Goal: Task Accomplishment & Management: Manage account settings

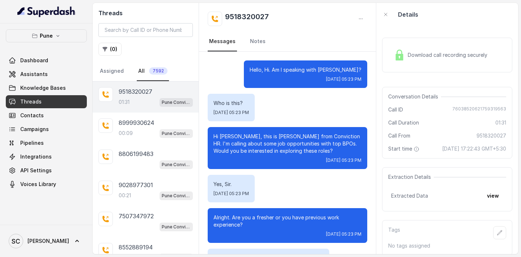
scroll to position [426, 0]
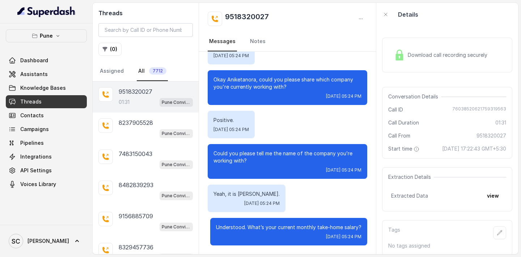
click at [130, 93] on p "9518320027" at bounding box center [136, 91] width 34 height 9
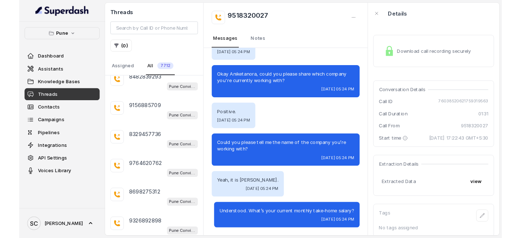
scroll to position [199, 0]
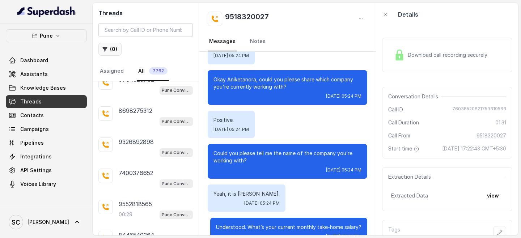
click at [106, 47] on icon "button" at bounding box center [105, 49] width 5 height 5
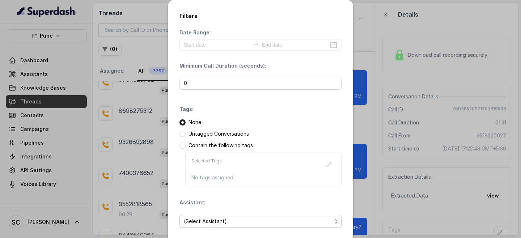
click at [197, 219] on span "(Select Assistant)" at bounding box center [258, 221] width 148 height 9
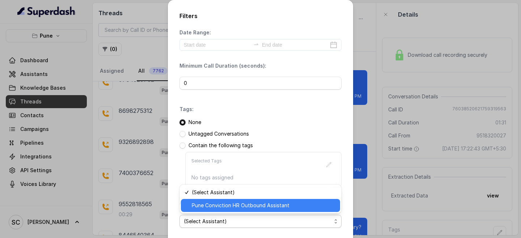
click at [211, 202] on span "Pune Conviction HR Outbound Assistant" at bounding box center [264, 205] width 144 height 9
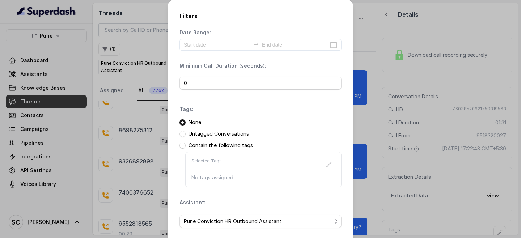
scroll to position [72, 0]
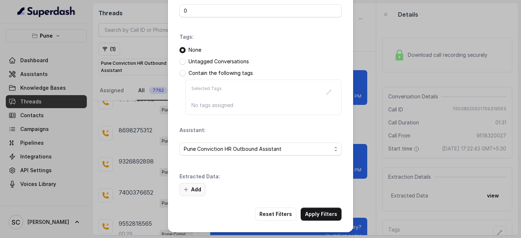
click at [194, 190] on button "Add" at bounding box center [193, 189] width 26 height 13
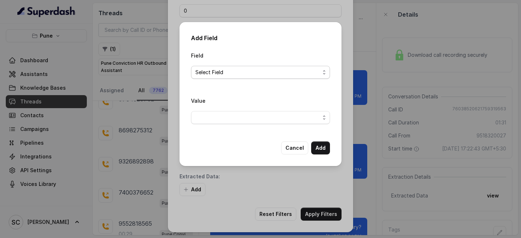
click at [220, 72] on span "Select Field" at bounding box center [257, 72] width 125 height 9
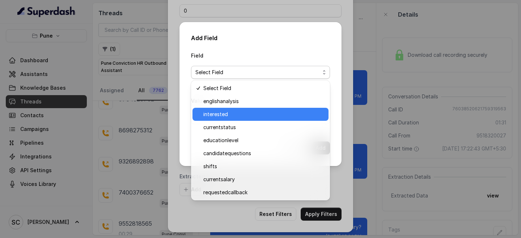
click at [214, 112] on span "interested" at bounding box center [263, 114] width 121 height 9
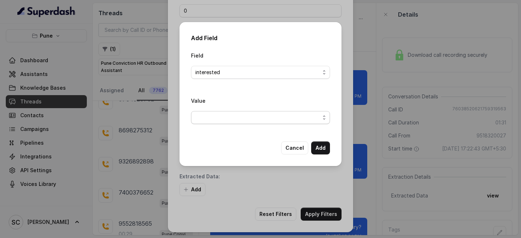
click at [214, 115] on span "button" at bounding box center [260, 117] width 139 height 13
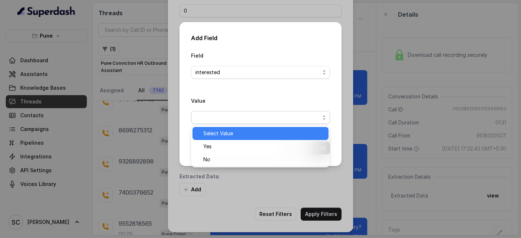
click at [215, 139] on div "Select Value" at bounding box center [261, 133] width 136 height 13
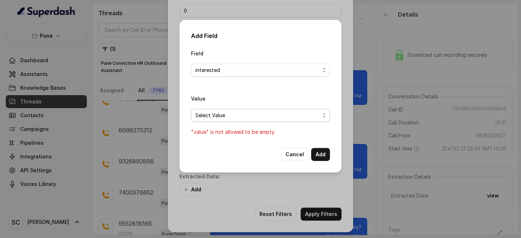
click at [212, 118] on span "Select Value" at bounding box center [257, 115] width 125 height 9
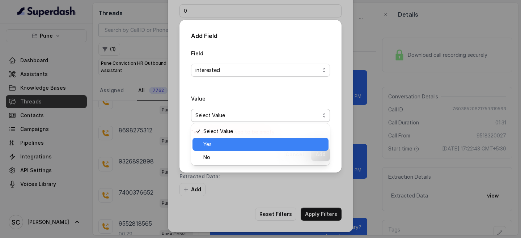
click at [212, 143] on span "Yes" at bounding box center [263, 144] width 121 height 9
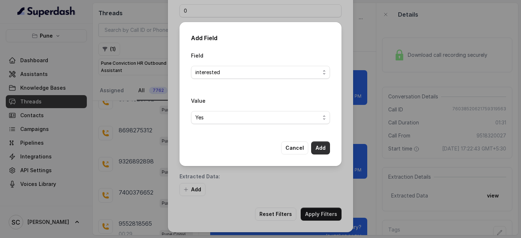
click at [316, 146] on button "Add" at bounding box center [320, 148] width 19 height 13
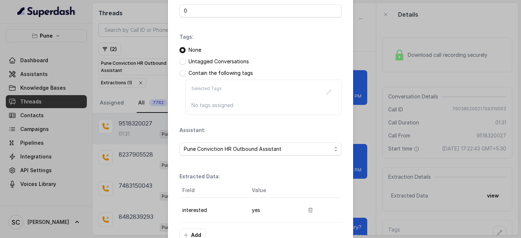
scroll to position [118, 0]
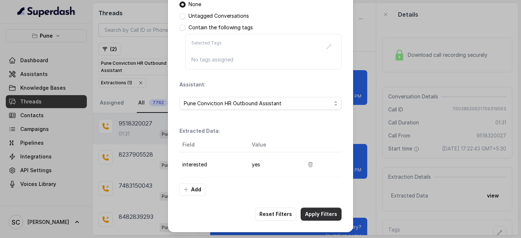
click at [323, 220] on button "Apply Filters" at bounding box center [321, 214] width 41 height 13
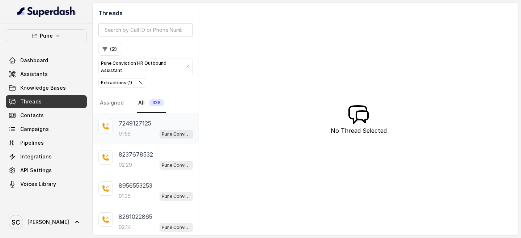
click at [132, 125] on p "7249127125" at bounding box center [135, 123] width 33 height 9
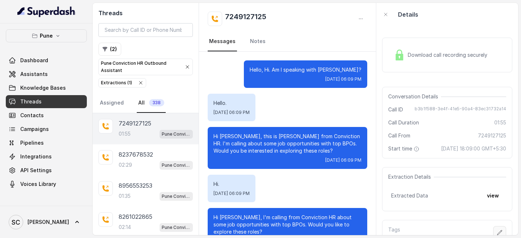
click at [503, 231] on button "button" at bounding box center [499, 232] width 13 height 13
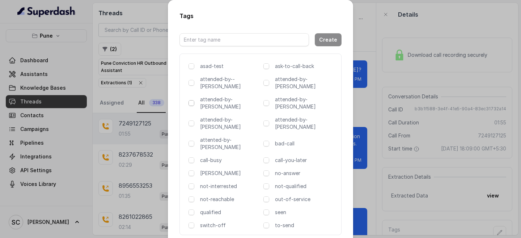
click at [193, 100] on span at bounding box center [192, 103] width 6 height 6
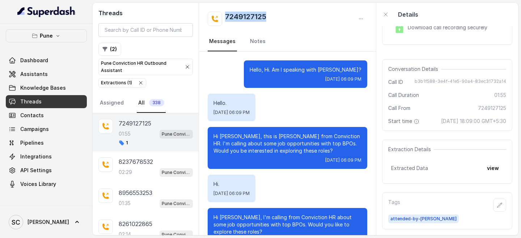
drag, startPoint x: 225, startPoint y: 17, endPoint x: 280, endPoint y: 16, distance: 55.0
click at [280, 16] on div "7249127125" at bounding box center [288, 19] width 160 height 14
copy h2 "7249127125"
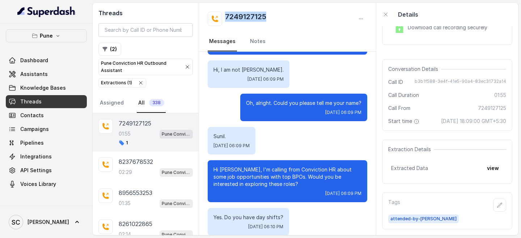
scroll to position [197, 0]
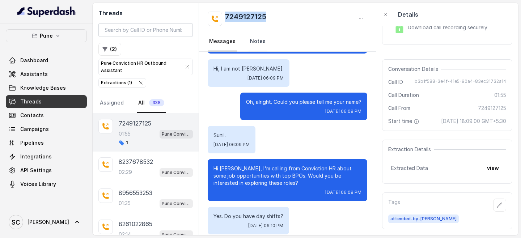
click at [256, 39] on link "Notes" at bounding box center [258, 42] width 18 height 20
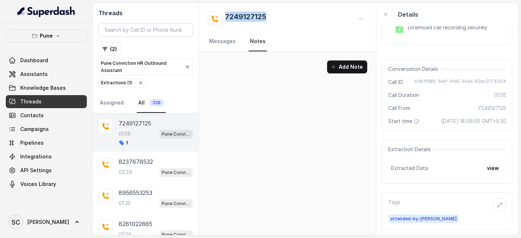
scroll to position [0, 0]
click at [346, 63] on button "Add Note" at bounding box center [347, 66] width 40 height 13
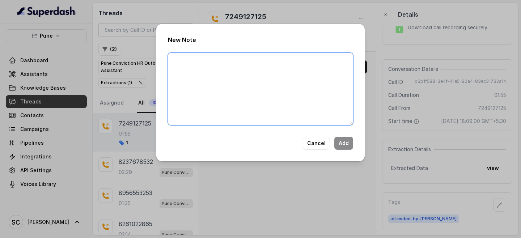
click at [232, 62] on textarea at bounding box center [260, 89] width 185 height 72
paste textarea "Name Number Recruiter Name of attender Comments AI Improvement"
click at [188, 59] on textarea "Name Number Recruiter Name of attender Comments AI Improvement" at bounding box center [260, 89] width 185 height 72
click at [190, 61] on textarea "Name: Number Recruiter Name of attender Comments AI Improvement" at bounding box center [260, 89] width 185 height 72
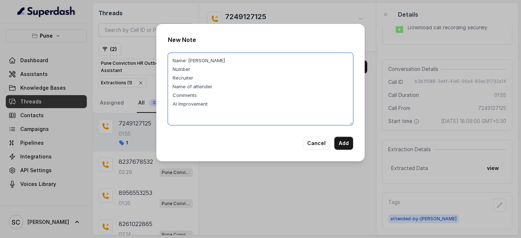
click at [193, 71] on textarea "Name: Simran Number Recruiter Name of attender Comments AI Improvement" at bounding box center [260, 89] width 185 height 72
click at [197, 80] on textarea "Name: Simran Number: 7249127125 Recruiter Name of attender Comments AI Improvem…" at bounding box center [260, 89] width 185 height 72
click at [213, 88] on textarea "Name: Simran Number: 7249127125 Recruiter: Aman Name of attender Comments AI Im…" at bounding box center [260, 89] width 185 height 72
click at [201, 99] on textarea "Name: Simran Number: 7249127125 Recruiter: Aman Name of attender: Amruta Commen…" at bounding box center [260, 89] width 185 height 72
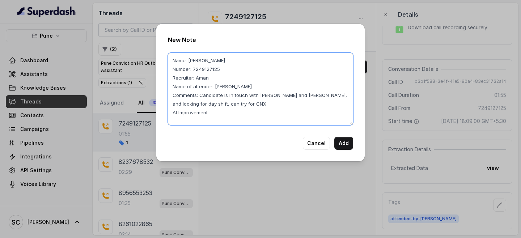
drag, startPoint x: 201, startPoint y: 94, endPoint x: 234, endPoint y: 101, distance: 32.9
click at [234, 102] on textarea "Name: Simran Number: 7249127125 Recruiter: Aman Name of attender: Amruta Commen…" at bounding box center [260, 89] width 185 height 72
drag, startPoint x: 199, startPoint y: 94, endPoint x: 234, endPoint y: 105, distance: 36.3
click at [234, 105] on textarea "Name: Simran Number: 7249127125 Recruiter: Aman Name of attender: Amruta Commen…" at bounding box center [260, 89] width 185 height 72
click at [224, 113] on textarea "Name: Simran Number: 7249127125 Recruiter: Aman Name of attender: Amruta Commen…" at bounding box center [260, 89] width 185 height 72
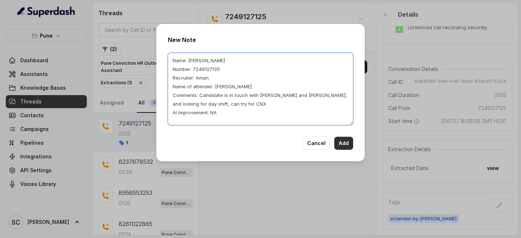
type textarea "Name: Simran Number: 7249127125 Recruiter: Aman Name of attender: Amruta Commen…"
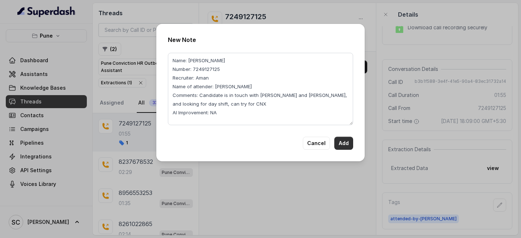
click at [347, 145] on button "Add" at bounding box center [344, 143] width 19 height 13
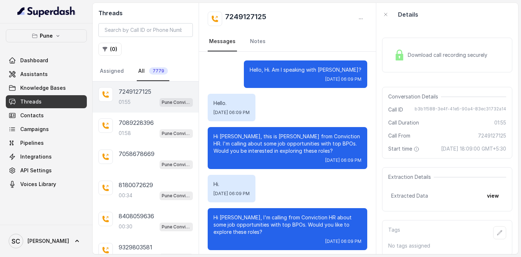
scroll to position [677, 0]
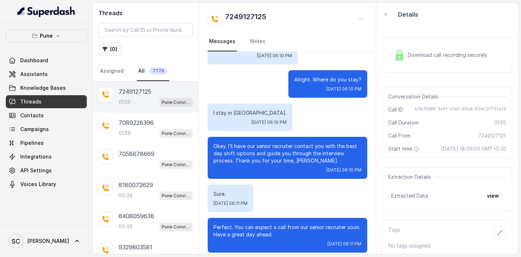
click at [100, 52] on button "( 0 )" at bounding box center [109, 49] width 23 height 13
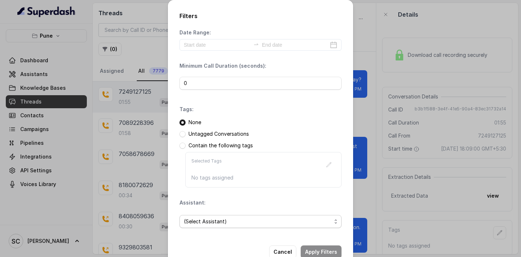
click at [241, 224] on span "(Select Assistant)" at bounding box center [258, 221] width 148 height 9
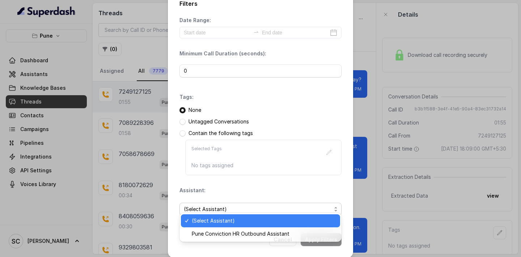
scroll to position [19, 0]
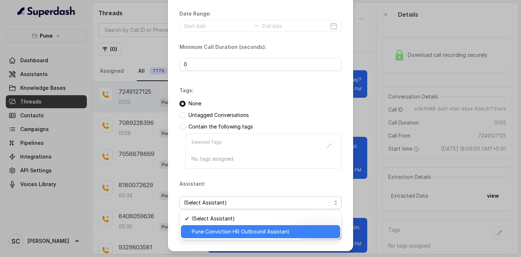
click at [237, 235] on span "Pune Conviction HR Outbound Assistant" at bounding box center [264, 231] width 144 height 9
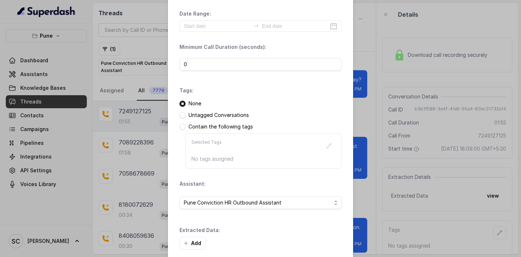
scroll to position [54, 0]
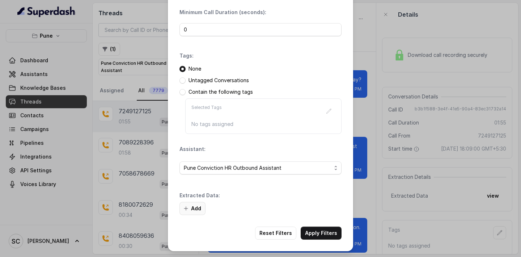
click at [198, 209] on button "Add" at bounding box center [193, 208] width 26 height 13
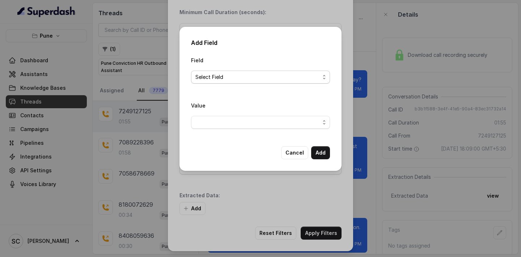
click at [227, 75] on span "Select Field" at bounding box center [257, 77] width 125 height 9
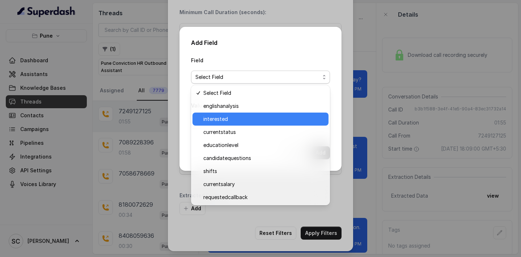
click at [213, 118] on span "interested" at bounding box center [263, 119] width 121 height 9
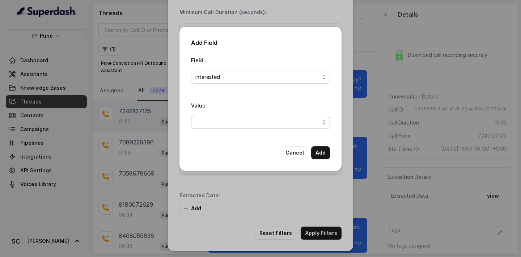
click at [213, 120] on span "button" at bounding box center [260, 122] width 139 height 13
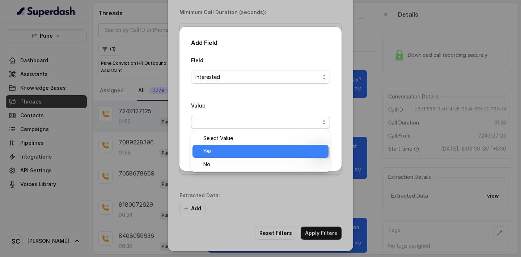
click at [213, 156] on div "Yes" at bounding box center [261, 151] width 136 height 13
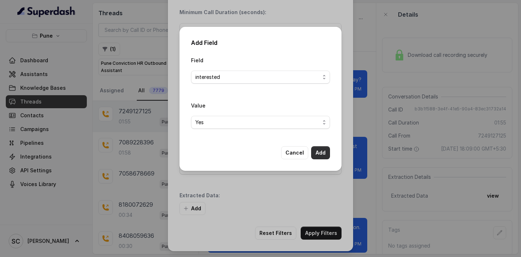
click at [324, 151] on button "Add" at bounding box center [320, 152] width 19 height 13
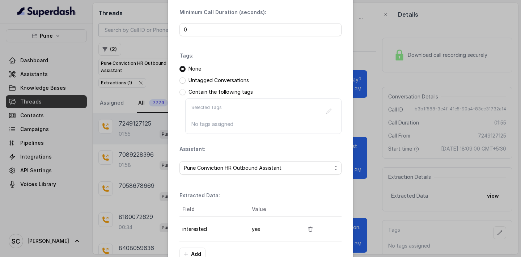
scroll to position [99, 0]
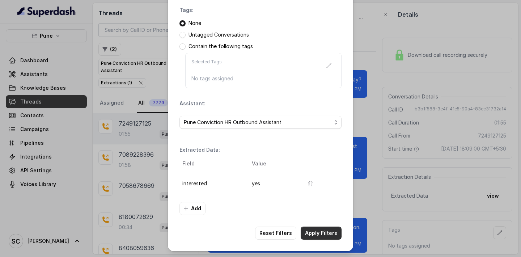
click at [318, 235] on button "Apply Filters" at bounding box center [321, 233] width 41 height 13
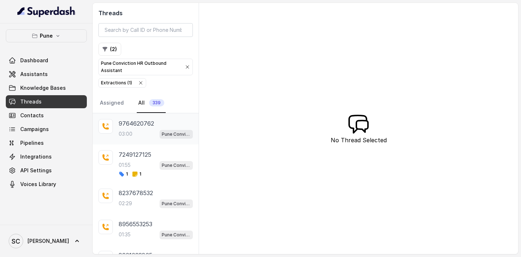
click at [141, 131] on div "03:00 Pune Conviction HR Outbound Assistant" at bounding box center [156, 133] width 74 height 9
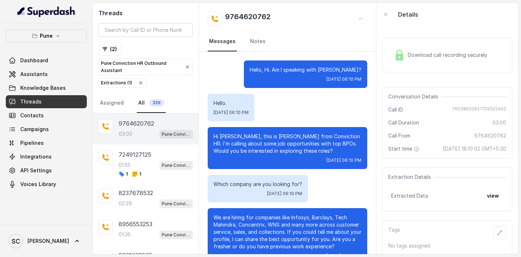
scroll to position [1060, 0]
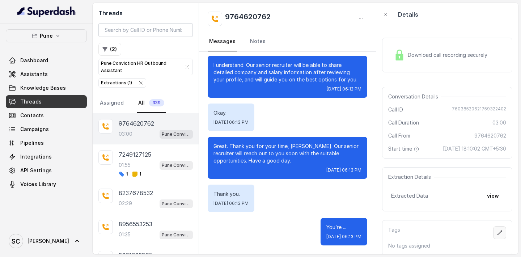
click at [503, 230] on icon "button" at bounding box center [500, 233] width 6 height 6
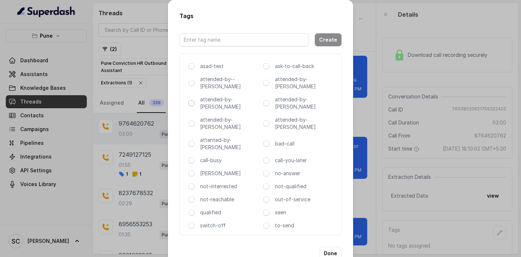
click at [191, 100] on span at bounding box center [192, 103] width 6 height 6
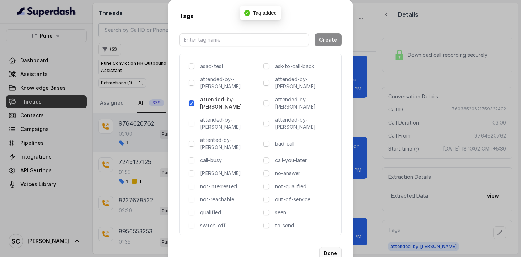
click at [324, 247] on button "Done" at bounding box center [331, 253] width 22 height 13
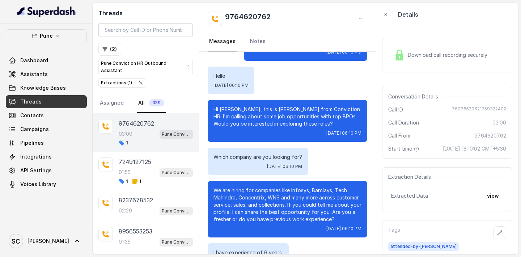
scroll to position [0, 0]
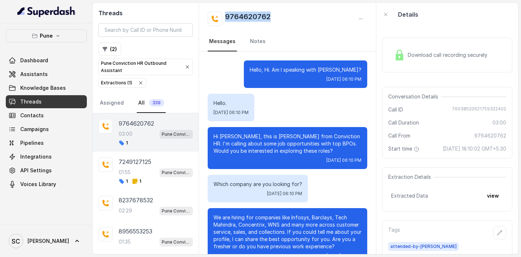
drag, startPoint x: 227, startPoint y: 15, endPoint x: 278, endPoint y: 16, distance: 51.4
click at [278, 16] on div "9764620762" at bounding box center [288, 19] width 160 height 14
copy h2 "9764620762"
click at [255, 42] on link "Notes" at bounding box center [258, 42] width 18 height 20
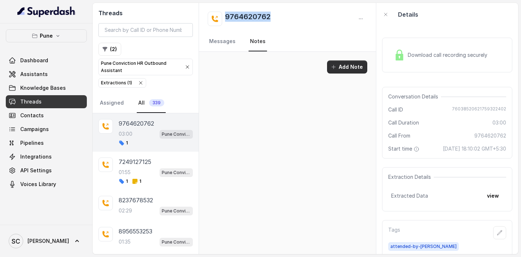
click at [337, 69] on icon "button" at bounding box center [334, 67] width 6 height 6
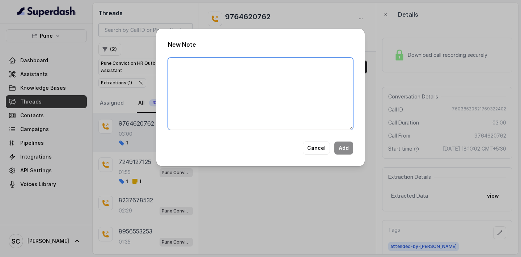
click at [199, 72] on textarea at bounding box center [260, 94] width 185 height 72
paste textarea "Name Number Recruiter Name of attender Comments AI Improvement"
click at [192, 64] on textarea "Name Number Recruiter Name of attender Comments AI Improvement" at bounding box center [260, 94] width 185 height 72
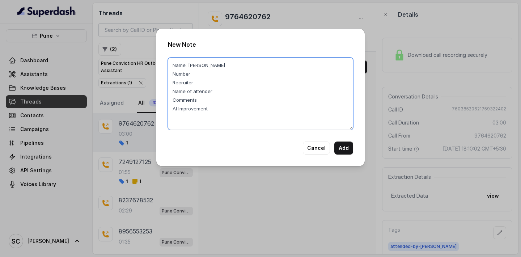
click at [200, 75] on textarea "Name: Yasir Number Recruiter Name of attender Comments AI Improvement" at bounding box center [260, 94] width 185 height 72
click at [200, 84] on textarea "Name: Yasir Number: 9764620762 Recruiter Name of attender Comments AI Improveme…" at bounding box center [260, 94] width 185 height 72
click at [207, 91] on textarea "Name: Yasir Number: 9764620762 Recruiter: Amruta Name of attender Comments AI I…" at bounding box center [260, 94] width 185 height 72
click at [213, 91] on textarea "Name: Yasir Number: 9764620762 Recruiter: Amruta Name of attender Comments AI I…" at bounding box center [260, 94] width 185 height 72
click at [197, 99] on textarea "Name: Yasir Number: 9764620762 Recruiter: Amruta Name of attender: Amruta Comme…" at bounding box center [260, 94] width 185 height 72
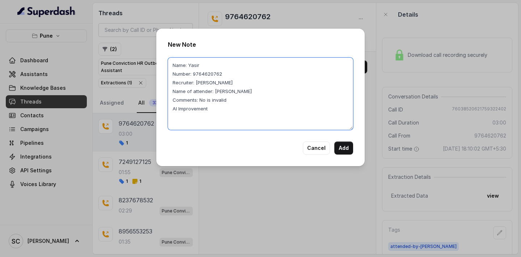
click at [214, 110] on textarea "Name: Yasir Number: 9764620762 Recruiter: Amruta Name of attender: Amruta Comme…" at bounding box center [260, 94] width 185 height 72
type textarea "Name: Yasir Number: 9764620762 Recruiter: Amruta Name of attender: Amruta Comme…"
click at [340, 146] on button "Add" at bounding box center [344, 148] width 19 height 13
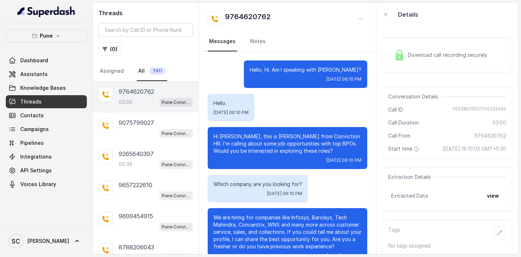
scroll to position [1060, 0]
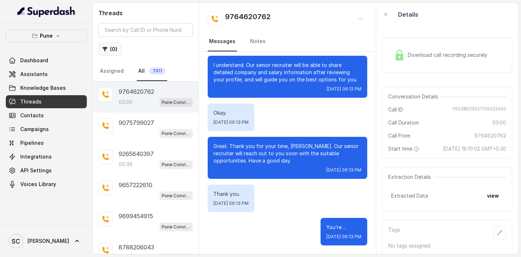
click at [112, 50] on button "( 0 )" at bounding box center [109, 49] width 23 height 13
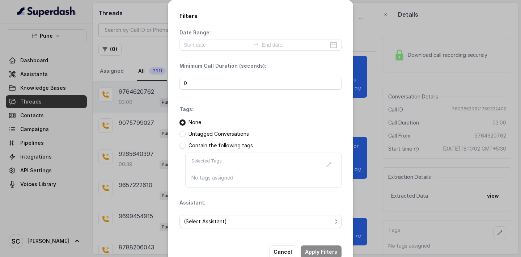
scroll to position [19, 0]
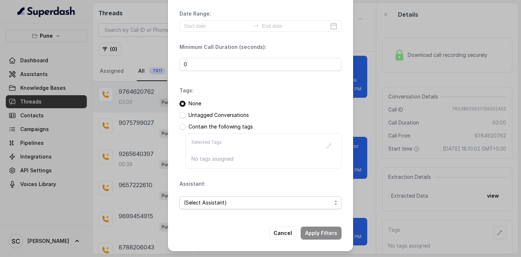
click at [198, 205] on span "(Select Assistant)" at bounding box center [258, 202] width 148 height 9
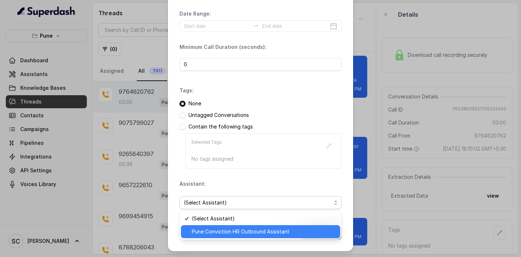
click at [202, 232] on span "Pune Conviction HR Outbound Assistant" at bounding box center [264, 231] width 144 height 9
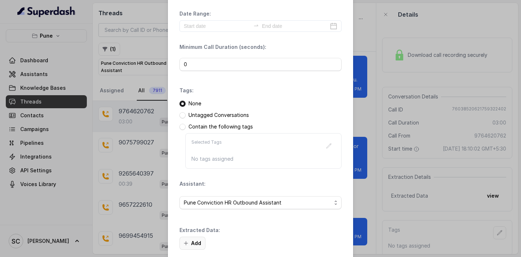
click at [197, 243] on button "Add" at bounding box center [193, 243] width 26 height 13
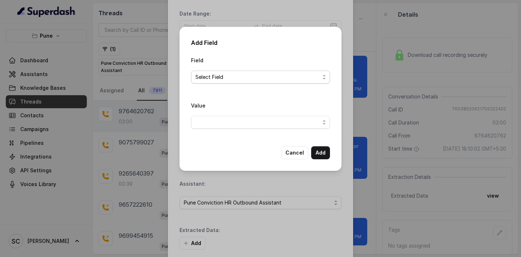
click at [213, 78] on span "Select Field" at bounding box center [257, 77] width 125 height 9
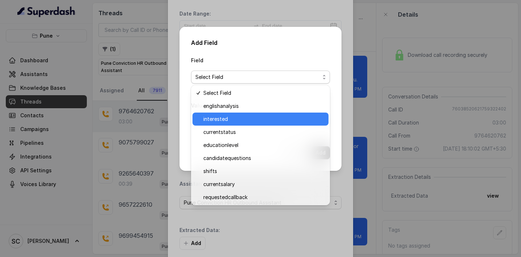
click at [216, 120] on span "interested" at bounding box center [263, 119] width 121 height 9
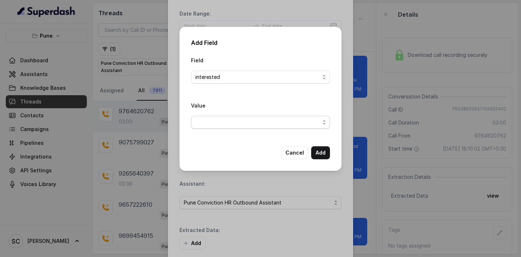
click at [216, 122] on span "button" at bounding box center [260, 122] width 139 height 13
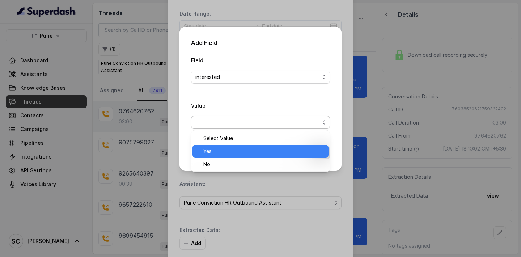
click at [219, 153] on span "Yes" at bounding box center [263, 151] width 121 height 9
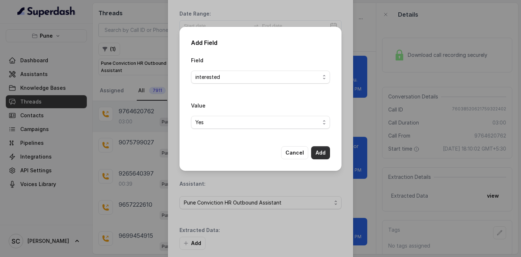
click at [326, 151] on button "Add" at bounding box center [320, 152] width 19 height 13
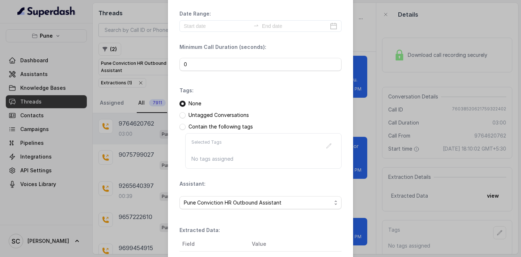
scroll to position [99, 0]
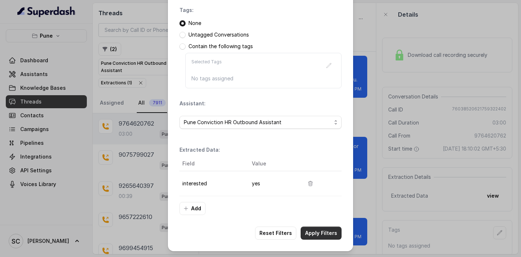
click at [313, 234] on button "Apply Filters" at bounding box center [321, 233] width 41 height 13
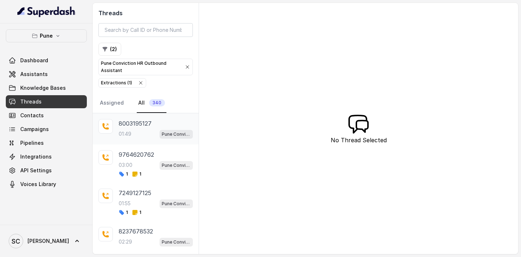
click at [135, 125] on p "8003195127" at bounding box center [135, 123] width 33 height 9
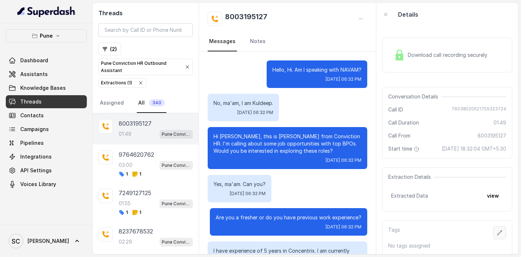
click at [501, 235] on icon "button" at bounding box center [500, 233] width 6 height 6
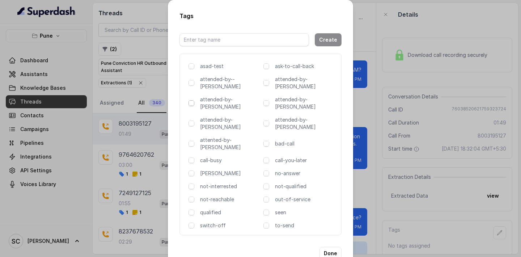
click at [189, 100] on span at bounding box center [192, 103] width 6 height 6
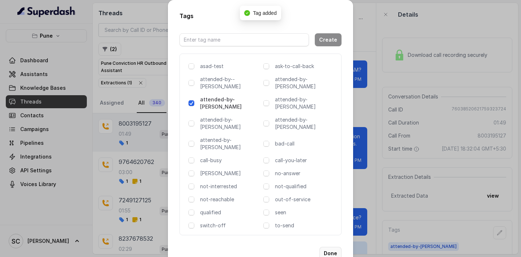
click at [327, 247] on button "Done" at bounding box center [331, 253] width 22 height 13
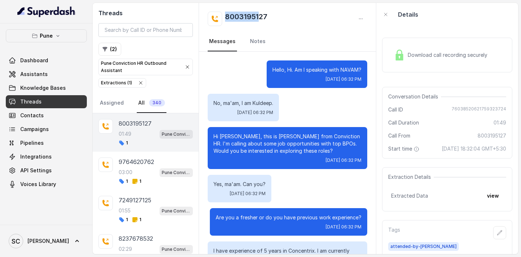
drag, startPoint x: 227, startPoint y: 16, endPoint x: 260, endPoint y: 17, distance: 33.0
click at [260, 17] on h2 "8003195127" at bounding box center [246, 19] width 42 height 14
click at [261, 17] on h2 "8003195127" at bounding box center [246, 19] width 42 height 14
drag, startPoint x: 226, startPoint y: 18, endPoint x: 276, endPoint y: 19, distance: 49.2
click at [276, 19] on div "8003195127" at bounding box center [288, 19] width 160 height 14
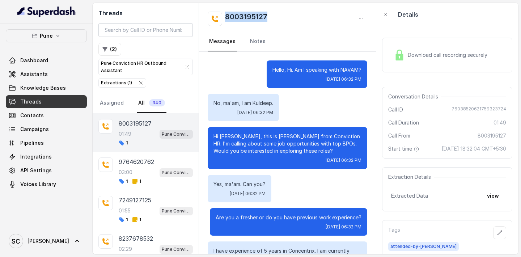
copy h2 "8003195127"
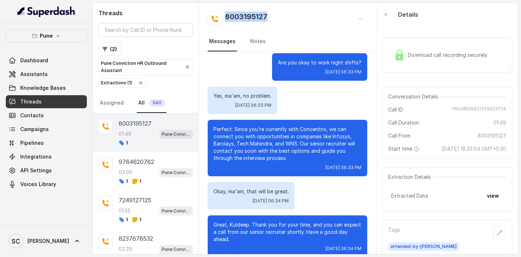
scroll to position [520, 0]
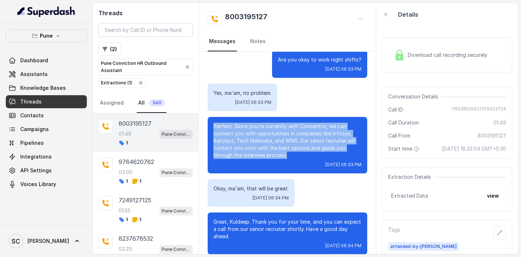
drag, startPoint x: 214, startPoint y: 119, endPoint x: 286, endPoint y: 148, distance: 77.3
click at [286, 148] on p "Perfect. Since you’re currently with Concentrix, we can connect you with opport…" at bounding box center [288, 141] width 148 height 36
click at [279, 133] on p "Perfect. Since you’re currently with Concentrix, we can connect you with opport…" at bounding box center [288, 141] width 148 height 36
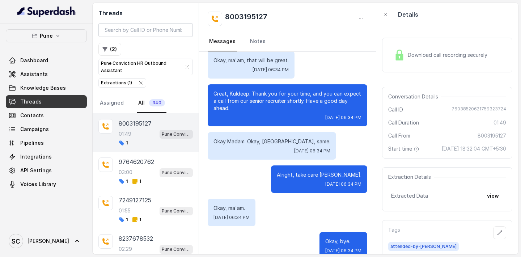
scroll to position [655, 0]
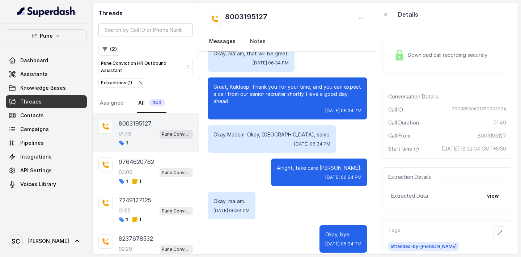
click at [252, 42] on link "Notes" at bounding box center [258, 42] width 18 height 20
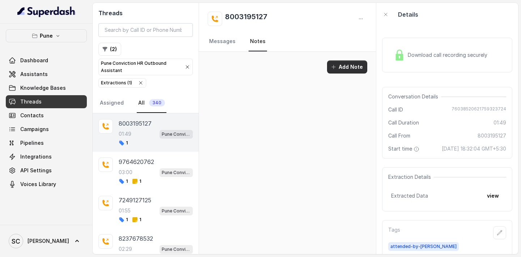
click at [344, 68] on button "Add Note" at bounding box center [347, 66] width 40 height 13
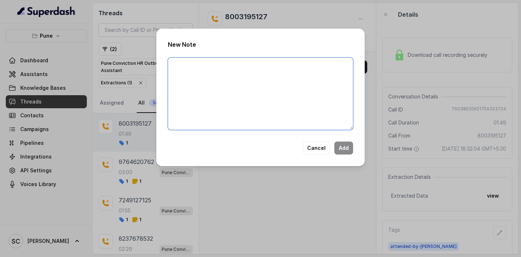
click at [218, 75] on textarea at bounding box center [260, 94] width 185 height 72
paste textarea "Name Number Recruiter Name of attender Comments AI Improvement"
click at [187, 66] on textarea "Name Number Recruiter Name of attender Comments AI Improvement" at bounding box center [260, 94] width 185 height 72
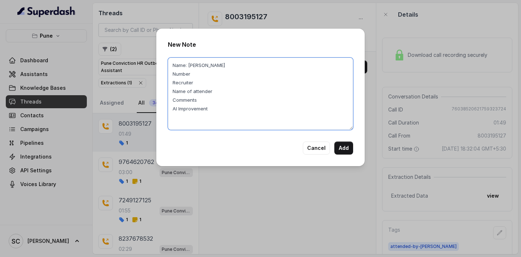
click at [195, 75] on textarea "Name: Kuldeep Number Recruiter Name of attender Comments AI Improvement" at bounding box center [260, 94] width 185 height 72
click at [199, 86] on textarea "Name: Kuldeep Number: 8003195127 Recruiter Name of attender Comments AI Improve…" at bounding box center [260, 94] width 185 height 72
click at [220, 94] on textarea "Name: Kuldeep Number: 8003195127 Recruiter: Amruta Name of attender Comments AI…" at bounding box center [260, 94] width 185 height 72
click at [218, 91] on textarea "Name: Kuldeep Number: 8003195127 Recruiter: Amruta Name of attender Comments AI…" at bounding box center [260, 94] width 185 height 72
click at [203, 101] on textarea "Name: Kuldeep Number: 8003195127 Recruiter: Amruta Name of attender: Amruta Com…" at bounding box center [260, 94] width 185 height 72
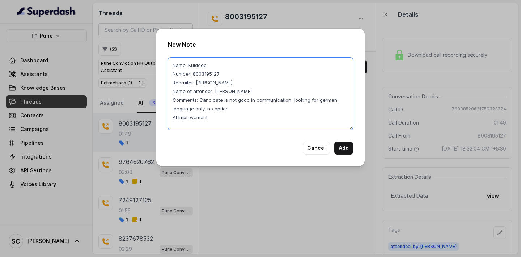
click at [214, 119] on textarea "Name: Kuldeep Number: 8003195127 Recruiter: Amruta Name of attender: Amruta Com…" at bounding box center [260, 94] width 185 height 72
drag, startPoint x: 201, startPoint y: 100, endPoint x: 229, endPoint y: 110, distance: 30.6
click at [229, 110] on textarea "Name: Kuldeep Number: 8003195127 Recruiter: Amruta Name of attender: Amruta Com…" at bounding box center [260, 94] width 185 height 72
type textarea "Name: Kuldeep Number: 8003195127 Recruiter: Amruta Name of attender: Amruta Com…"
drag, startPoint x: 210, startPoint y: 118, endPoint x: 295, endPoint y: 124, distance: 85.3
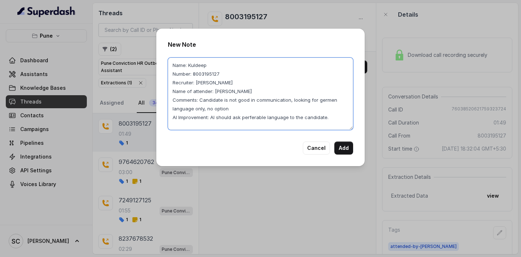
click at [295, 124] on textarea "Name: Kuldeep Number: 8003195127 Recruiter: Amruta Name of attender: Amruta Com…" at bounding box center [260, 94] width 185 height 72
click at [349, 147] on button "Add" at bounding box center [344, 148] width 19 height 13
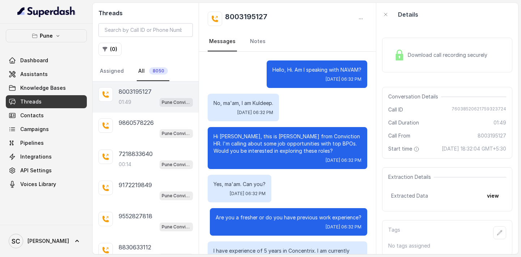
scroll to position [655, 0]
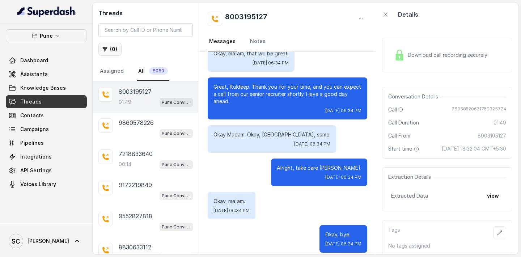
click at [116, 50] on button "( 0 )" at bounding box center [109, 49] width 23 height 13
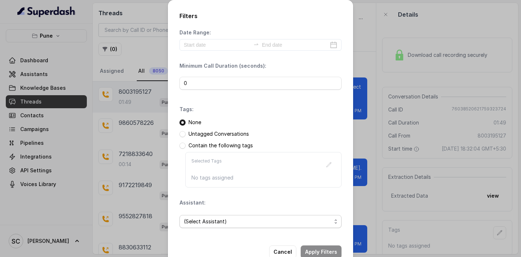
click at [210, 222] on span "(Select Assistant)" at bounding box center [258, 221] width 148 height 9
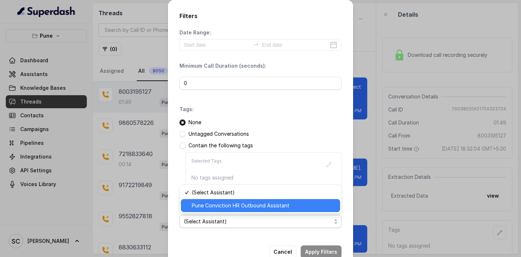
click at [214, 207] on span "Pune Conviction HR Outbound Assistant" at bounding box center [264, 205] width 144 height 9
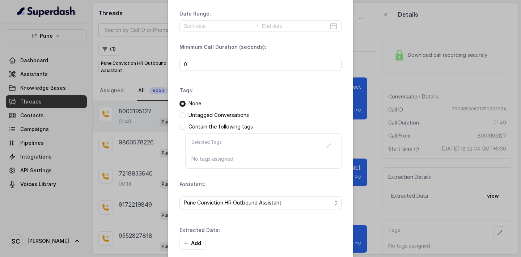
scroll to position [54, 0]
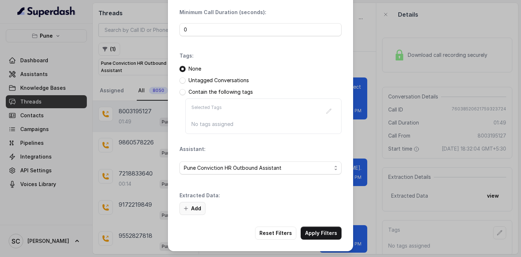
click at [200, 209] on button "Add" at bounding box center [193, 208] width 26 height 13
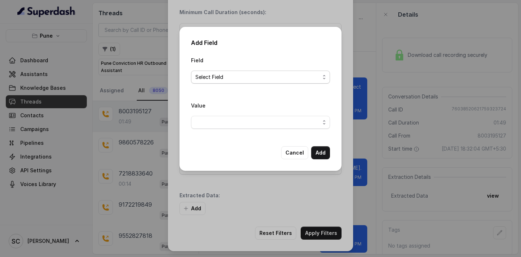
click at [230, 73] on span "Select Field" at bounding box center [257, 77] width 125 height 9
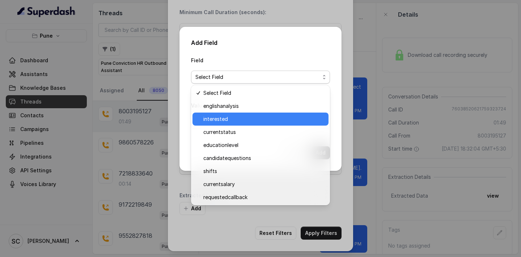
click at [221, 121] on span "interested" at bounding box center [263, 119] width 121 height 9
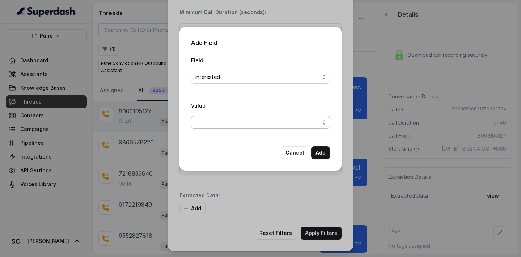
click at [221, 120] on span "button" at bounding box center [260, 122] width 139 height 13
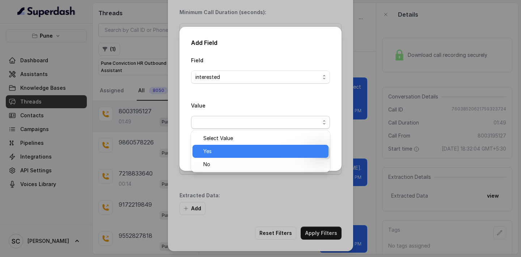
click at [220, 149] on span "Yes" at bounding box center [263, 151] width 121 height 9
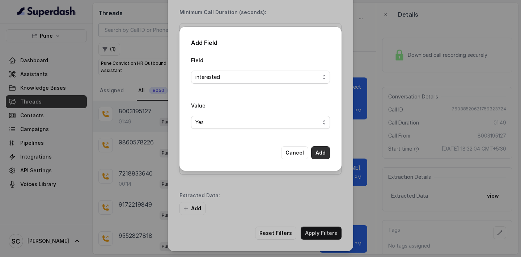
click at [318, 154] on button "Add" at bounding box center [320, 152] width 19 height 13
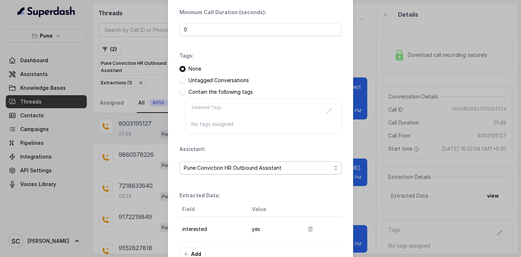
scroll to position [99, 0]
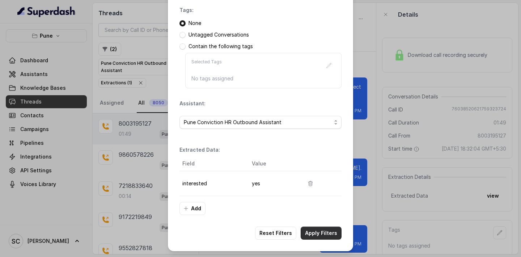
click at [318, 229] on button "Apply Filters" at bounding box center [321, 233] width 41 height 13
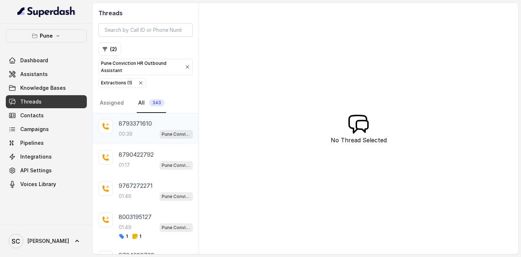
click at [127, 130] on p "00:39" at bounding box center [126, 133] width 14 height 7
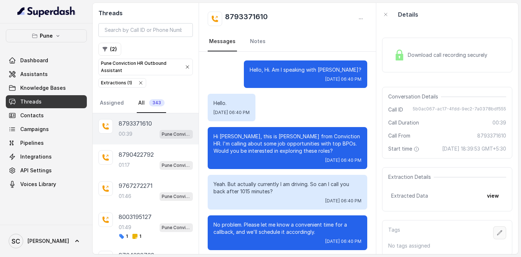
click at [497, 230] on icon "button" at bounding box center [500, 233] width 6 height 6
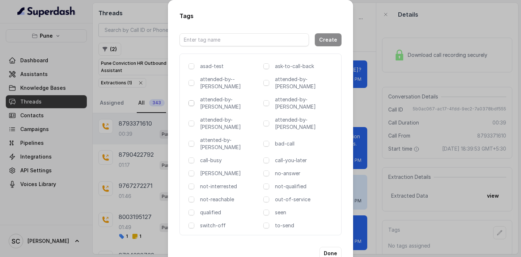
click at [191, 100] on span at bounding box center [192, 103] width 6 height 6
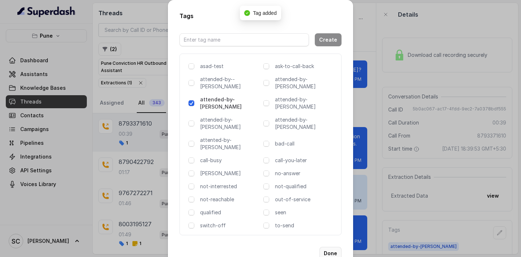
click at [332, 247] on button "Done" at bounding box center [331, 253] width 22 height 13
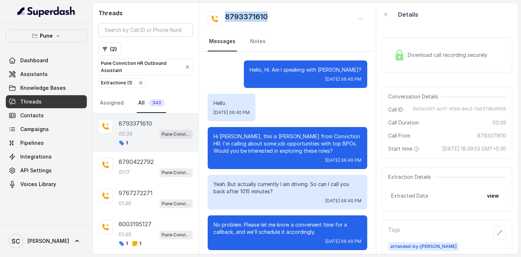
drag, startPoint x: 226, startPoint y: 16, endPoint x: 284, endPoint y: 20, distance: 58.1
click at [284, 20] on div "8793371610" at bounding box center [288, 19] width 160 height 14
copy h2 "8793371610"
click at [252, 78] on div "Hello, Hi. Am I speaking with AKASH? Wed, Oct 1, 2025, 06:40 PM" at bounding box center [288, 74] width 160 height 28
click at [256, 41] on link "Notes" at bounding box center [258, 42] width 18 height 20
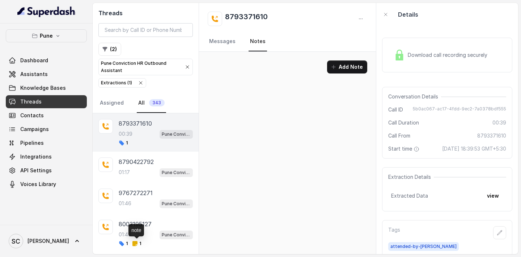
click at [135, 230] on div "note" at bounding box center [137, 230] width 16 height 12
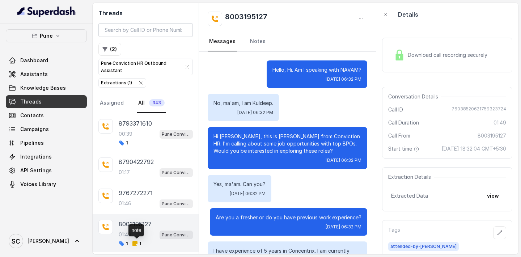
scroll to position [655, 0]
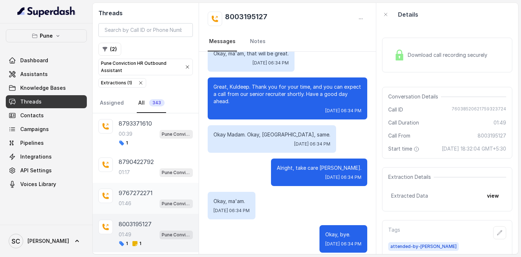
click at [136, 200] on div "01:46 Pune Conviction HR Outbound Assistant" at bounding box center [156, 203] width 74 height 9
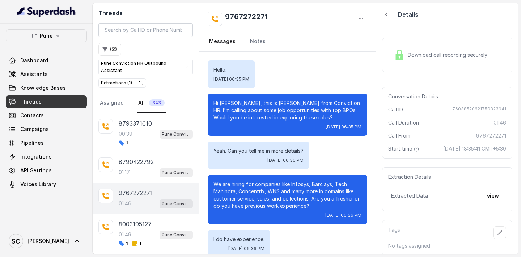
scroll to position [555, 0]
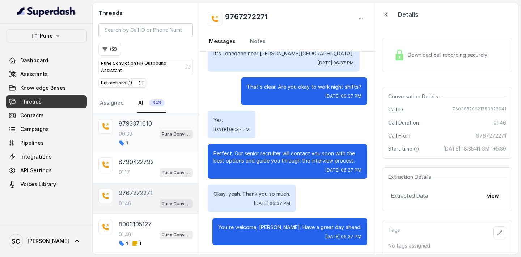
click at [135, 137] on div "00:39 Pune Conviction HR Outbound Assistant" at bounding box center [156, 133] width 74 height 9
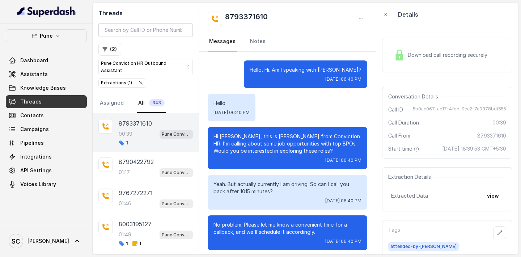
scroll to position [71, 0]
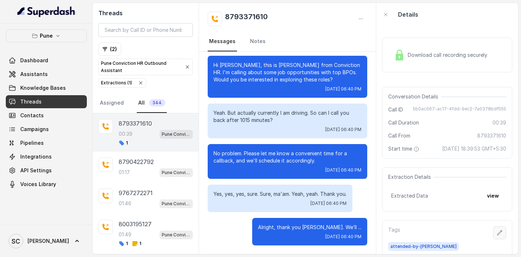
click at [499, 234] on icon "button" at bounding box center [500, 233] width 6 height 6
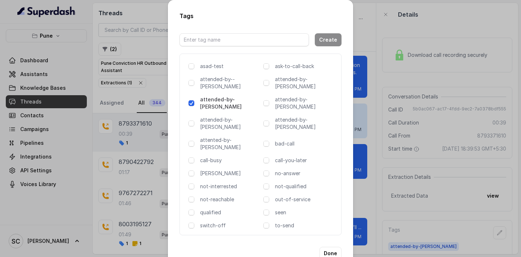
click at [270, 157] on div "call-you-later" at bounding box center [300, 160] width 72 height 7
click at [266, 157] on span at bounding box center [267, 160] width 6 height 6
click at [334, 247] on button "Done" at bounding box center [331, 253] width 22 height 13
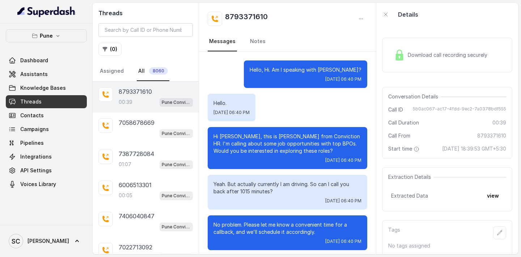
scroll to position [71, 0]
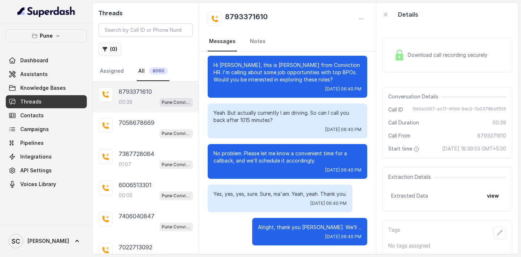
click at [108, 50] on button "( 0 )" at bounding box center [109, 49] width 23 height 13
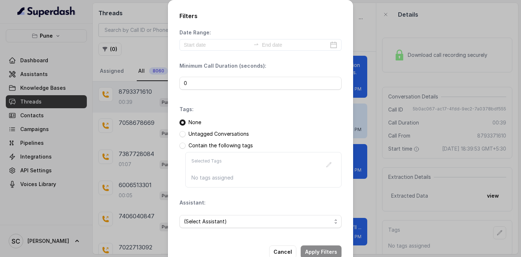
scroll to position [19, 0]
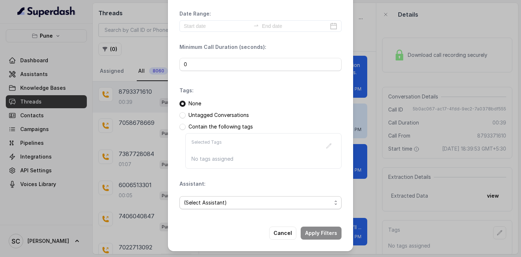
click at [211, 199] on span "(Select Assistant)" at bounding box center [258, 202] width 148 height 9
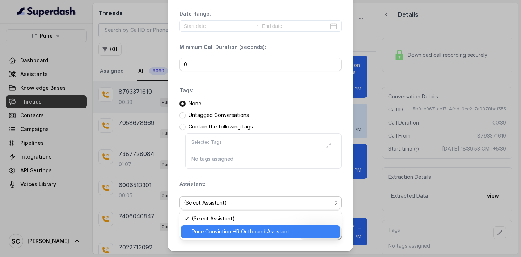
click at [213, 232] on span "Pune Conviction HR Outbound Assistant" at bounding box center [264, 231] width 144 height 9
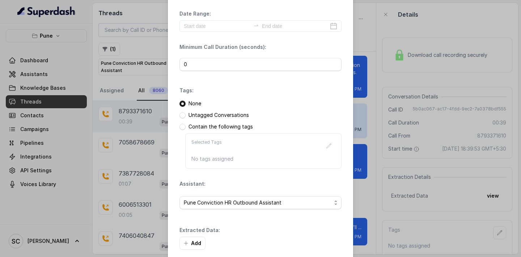
scroll to position [54, 0]
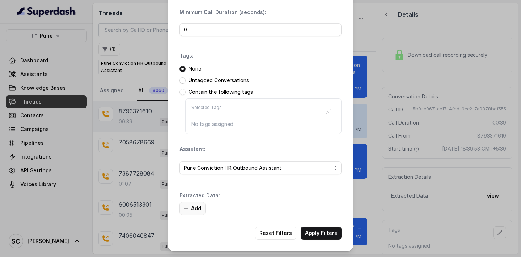
click at [191, 207] on button "Add" at bounding box center [193, 208] width 26 height 13
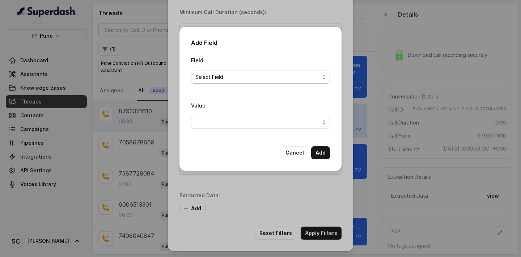
click at [208, 74] on span "Select Field" at bounding box center [257, 77] width 125 height 9
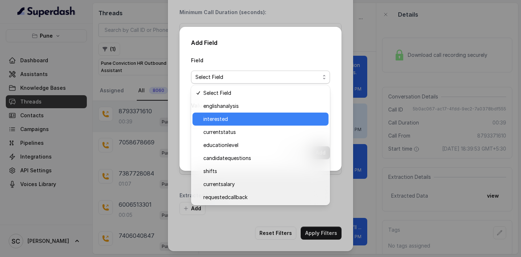
click at [212, 117] on span "interested" at bounding box center [263, 119] width 121 height 9
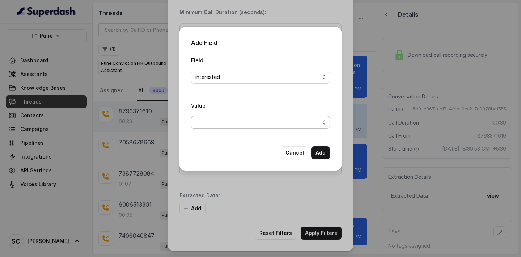
click at [213, 125] on span "button" at bounding box center [260, 122] width 139 height 13
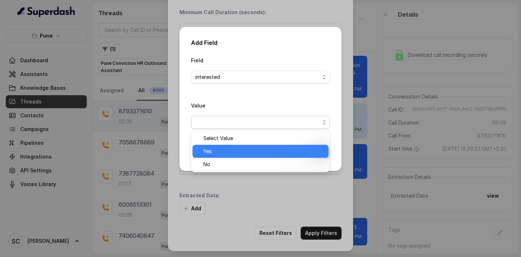
click at [213, 152] on span "Yes" at bounding box center [263, 151] width 121 height 9
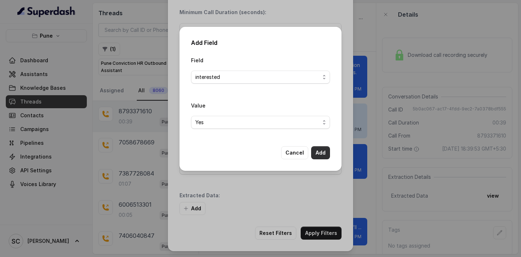
click at [326, 153] on button "Add" at bounding box center [320, 152] width 19 height 13
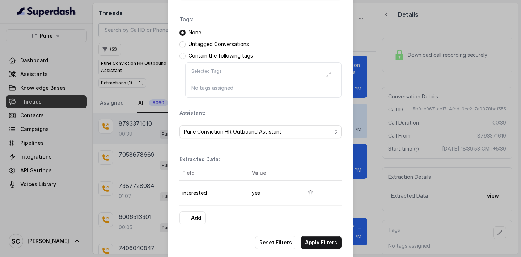
scroll to position [99, 0]
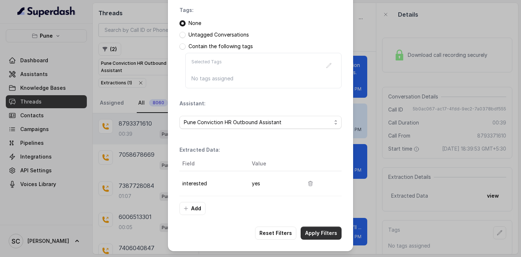
click at [323, 231] on button "Apply Filters" at bounding box center [321, 233] width 41 height 13
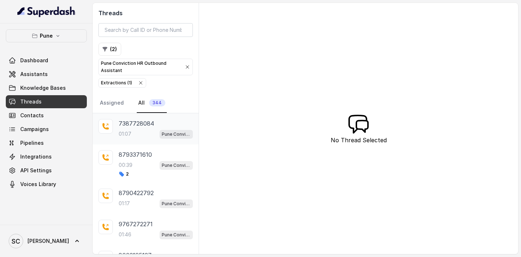
click at [140, 123] on p "7387728084" at bounding box center [136, 123] width 35 height 9
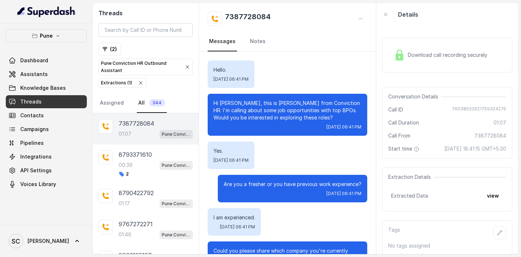
scroll to position [438, 0]
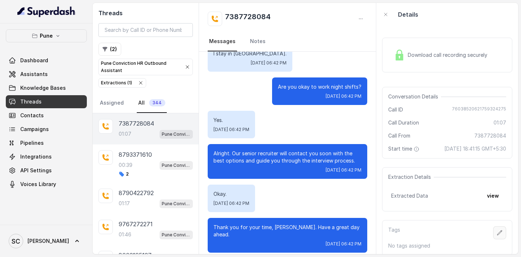
click at [501, 232] on icon "button" at bounding box center [500, 233] width 6 height 6
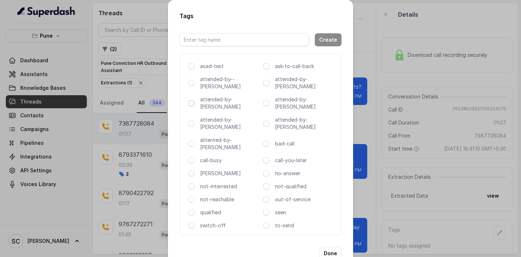
click at [191, 100] on span at bounding box center [192, 103] width 6 height 6
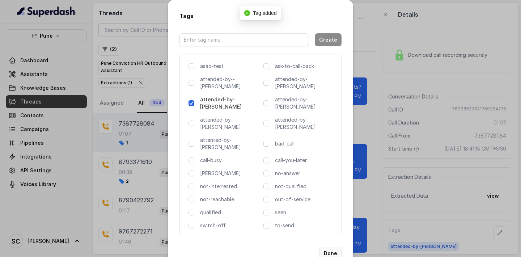
click at [328, 247] on button "Done" at bounding box center [331, 253] width 22 height 13
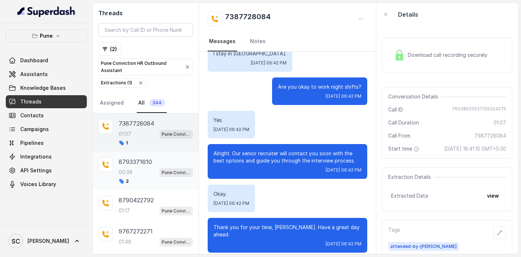
click at [138, 164] on p "8793371610" at bounding box center [135, 161] width 33 height 9
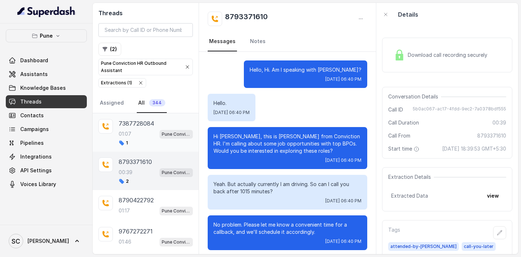
click at [148, 126] on p "7387728084" at bounding box center [136, 123] width 35 height 9
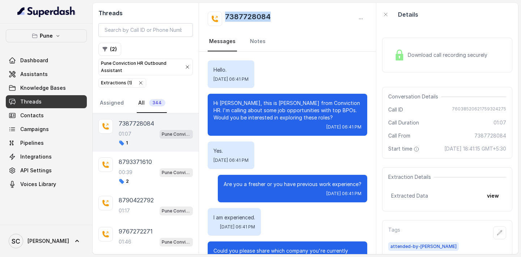
drag, startPoint x: 227, startPoint y: 13, endPoint x: 306, endPoint y: 14, distance: 79.7
click at [306, 14] on div "7387728084" at bounding box center [288, 19] width 160 height 14
copy h2 "7387728084"
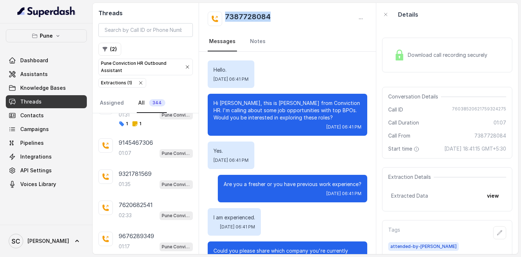
scroll to position [983, 0]
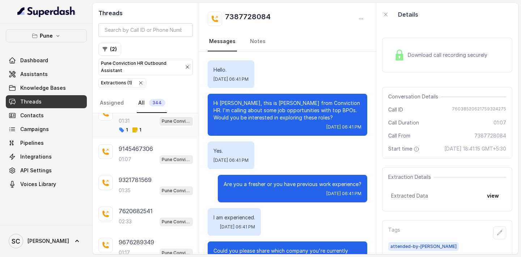
click at [130, 117] on p "01:31" at bounding box center [124, 120] width 11 height 7
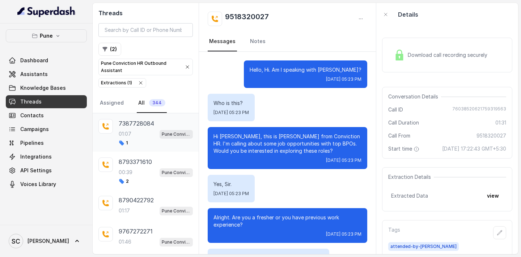
click at [129, 128] on div "7387728084 01:07 Pune Conviction HR Outbound Assistant 1" at bounding box center [156, 132] width 74 height 27
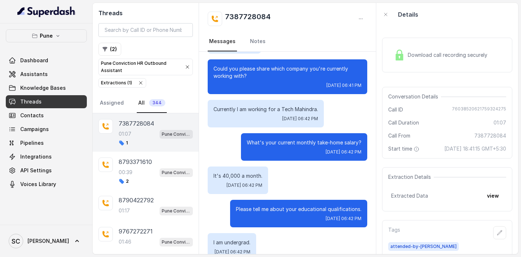
scroll to position [181, 0]
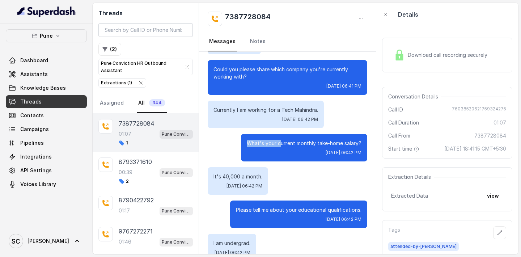
drag, startPoint x: 250, startPoint y: 145, endPoint x: 300, endPoint y: 144, distance: 50.7
click at [289, 144] on p "What's your current monthly take-home salary?" at bounding box center [304, 143] width 115 height 7
click at [323, 144] on p "What's your current monthly take-home salary?" at bounding box center [304, 143] width 115 height 7
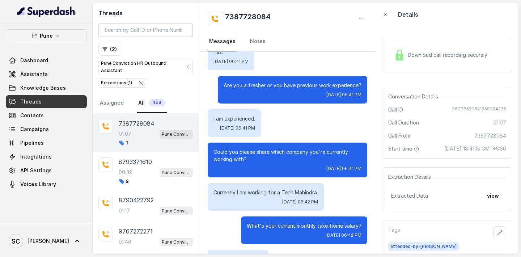
scroll to position [0, 0]
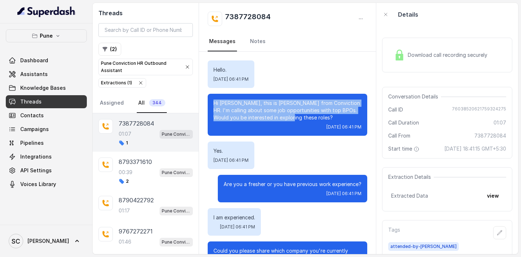
drag, startPoint x: 214, startPoint y: 102, endPoint x: 306, endPoint y: 120, distance: 93.7
click at [306, 120] on p "Hi [PERSON_NAME], this is [PERSON_NAME] from Conviction HR. I'm calling about s…" at bounding box center [288, 111] width 148 height 22
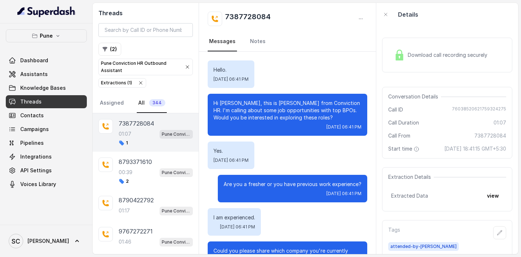
click at [306, 122] on div "Hi Ajay, this is Monica from Conviction HR. I'm calling about some job opportun…" at bounding box center [288, 115] width 160 height 42
drag, startPoint x: 215, startPoint y: 70, endPoint x: 242, endPoint y: 68, distance: 27.2
click at [242, 68] on p "Hello." at bounding box center [231, 69] width 35 height 7
click at [252, 39] on link "Notes" at bounding box center [258, 42] width 18 height 20
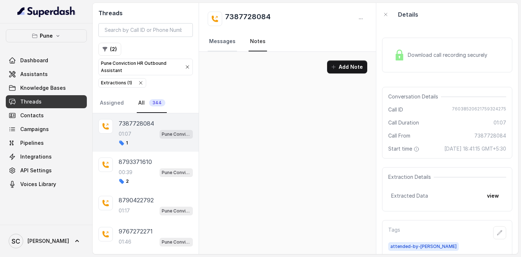
click at [226, 45] on link "Messages" at bounding box center [222, 42] width 29 height 20
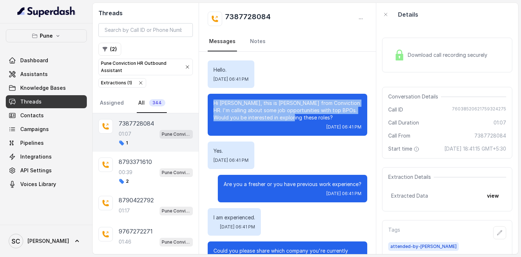
drag, startPoint x: 211, startPoint y: 101, endPoint x: 306, endPoint y: 119, distance: 96.1
click at [306, 119] on div "Hi Ajay, this is Monica from Conviction HR. I'm calling about some job opportun…" at bounding box center [288, 115] width 160 height 42
click at [306, 120] on p "Hi Ajay, this is Monica from Conviction HR. I'm calling about some job opportun…" at bounding box center [288, 111] width 148 height 22
drag, startPoint x: 299, startPoint y: 119, endPoint x: 215, endPoint y: 105, distance: 85.5
click at [215, 105] on p "Hi Ajay, this is Monica from Conviction HR. I'm calling about some job opportun…" at bounding box center [288, 111] width 148 height 22
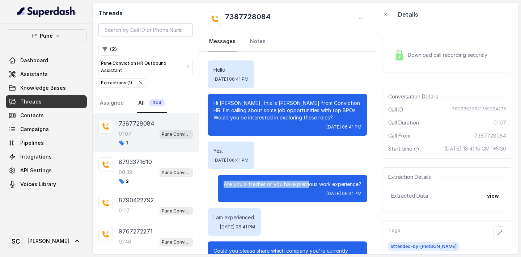
drag, startPoint x: 225, startPoint y: 182, endPoint x: 310, endPoint y: 182, distance: 84.4
click at [310, 182] on p "Are you a fresher or you have previous work experience?" at bounding box center [293, 184] width 138 height 7
click at [254, 45] on link "Notes" at bounding box center [258, 42] width 18 height 20
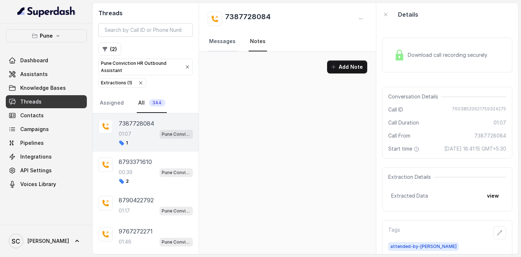
click at [216, 39] on link "Messages" at bounding box center [222, 42] width 29 height 20
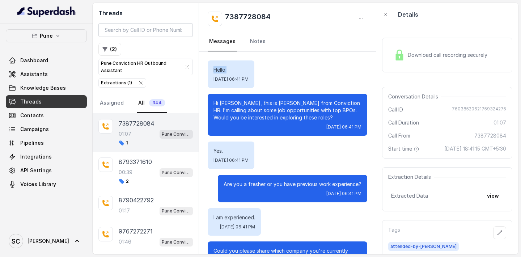
drag, startPoint x: 212, startPoint y: 69, endPoint x: 230, endPoint y: 72, distance: 18.8
click at [230, 72] on div "Hello. Wed, Oct 1, 2025, 06:41 PM" at bounding box center [231, 74] width 47 height 28
click at [501, 233] on icon "button" at bounding box center [500, 233] width 6 height 6
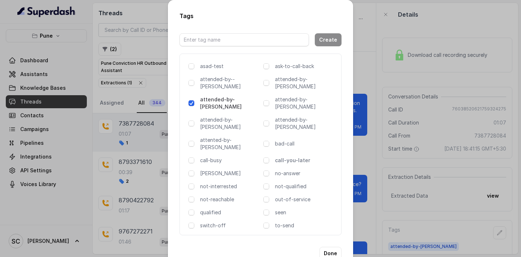
click at [290, 157] on p "call-you-later" at bounding box center [305, 160] width 60 height 7
click at [266, 137] on div "asad-test ask-to-call-back attended-by--komal attended-by-amaan attended-by-amr…" at bounding box center [261, 145] width 162 height 182
click at [267, 157] on span at bounding box center [267, 160] width 6 height 6
click at [331, 247] on button "Done" at bounding box center [331, 253] width 22 height 13
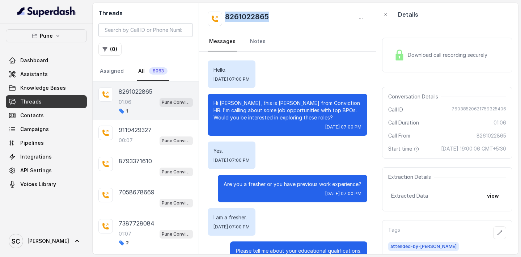
drag, startPoint x: 227, startPoint y: 14, endPoint x: 281, endPoint y: 14, distance: 53.6
click at [281, 14] on div "8261022865" at bounding box center [288, 19] width 160 height 14
copy h2 "8261022865"
click at [265, 43] on nav "Messages Notes" at bounding box center [288, 42] width 160 height 20
click at [254, 41] on link "Notes" at bounding box center [258, 42] width 18 height 20
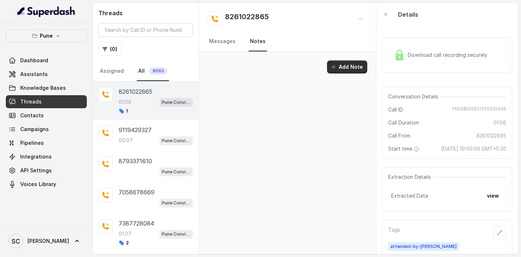
click at [344, 70] on button "Add Note" at bounding box center [347, 66] width 40 height 13
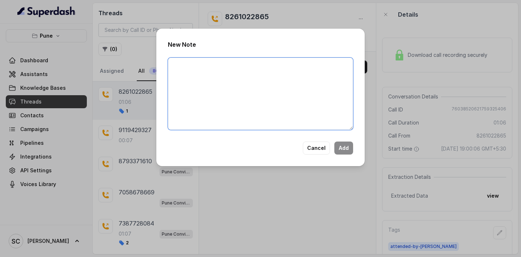
click at [237, 67] on textarea at bounding box center [260, 94] width 185 height 72
paste textarea "Name Number Recruiter Name of attender Comments AI Improvement"
click at [200, 103] on textarea "Name Number Recruiter Name of attender Comments AI Improvement" at bounding box center [260, 94] width 185 height 72
paste textarea "Looking for day shift and both ways cab, ask for UK shifts she'll discuss with …"
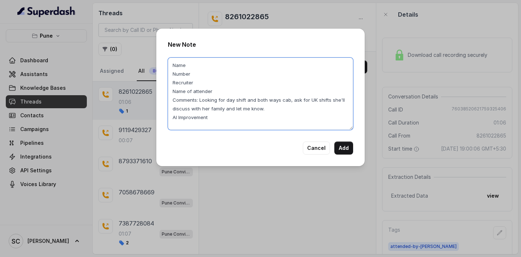
click at [188, 65] on textarea "Name Number Recruiter Name of attender Comments: Looking for day shift and both…" at bounding box center [260, 94] width 185 height 72
click at [193, 69] on textarea "Name: Number Recruiter Name of attender Comments: Looking for day shift and bot…" at bounding box center [260, 94] width 185 height 72
paste textarea "[PERSON_NAME] 8261022865"
click at [217, 65] on textarea "Name: [PERSON_NAME] 8261022865 Number Recruiter Name of attender Comments: Look…" at bounding box center [260, 94] width 185 height 72
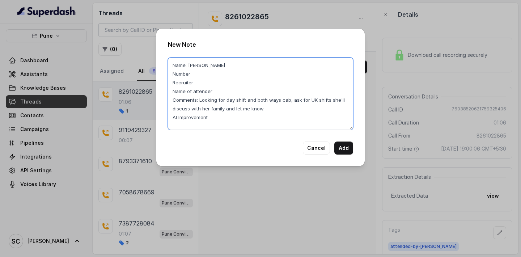
click at [197, 73] on textarea "Name: [PERSON_NAME] Number Recruiter Name of attender Comments: Looking for day…" at bounding box center [260, 94] width 185 height 72
paste textarea "8261022865"
click at [201, 81] on textarea "Name: [PERSON_NAME] Number: 8261022865 Recruiter Name of attender Comments: Loo…" at bounding box center [260, 94] width 185 height 72
click at [214, 92] on textarea "Name: [PERSON_NAME] Number: 8261022865 Recruiter: [PERSON_NAME] Name of attende…" at bounding box center [260, 94] width 185 height 72
click at [199, 83] on textarea "Name: [PERSON_NAME] Number: 8261022865 Recruiter: [PERSON_NAME] Name of attende…" at bounding box center [260, 94] width 185 height 72
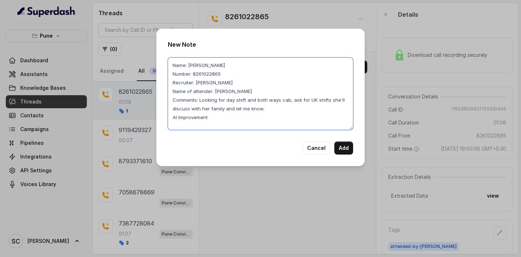
click at [229, 115] on textarea "Name: [PERSON_NAME] Number: 8261022865 Recruiter: [PERSON_NAME] Name of attende…" at bounding box center [260, 94] width 185 height 72
type textarea "Name: [PERSON_NAME] Number: 8261022865 Recruiter: [PERSON_NAME] Name of attende…"
click at [345, 150] on button "Add" at bounding box center [344, 148] width 19 height 13
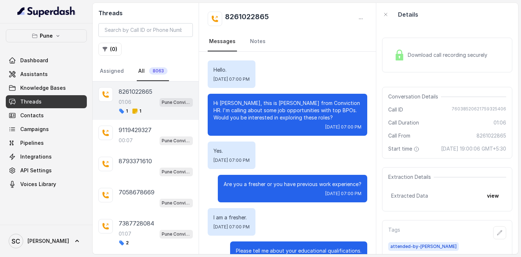
scroll to position [445, 0]
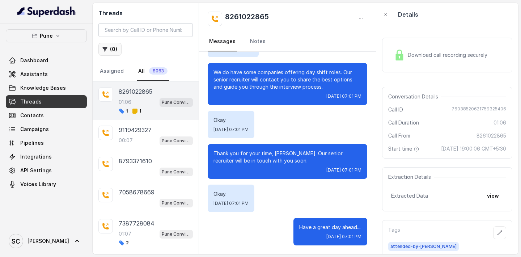
click at [107, 50] on icon "button" at bounding box center [105, 49] width 6 height 6
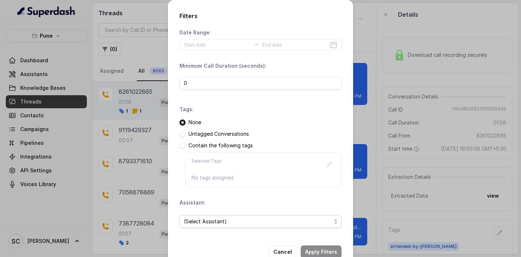
click at [211, 224] on span "(Select Assistant)" at bounding box center [258, 221] width 148 height 9
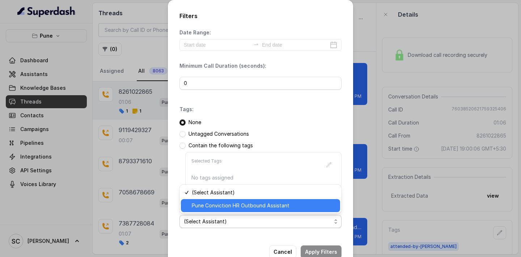
click at [213, 208] on span "Pune Conviction HR Outbound Assistant" at bounding box center [264, 205] width 144 height 9
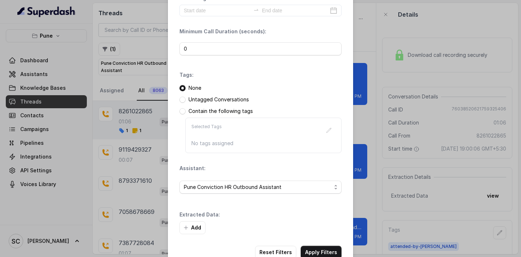
scroll to position [54, 0]
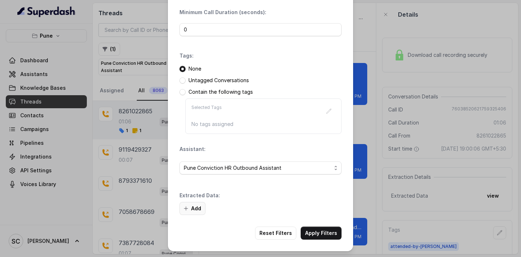
click at [198, 207] on button "Add" at bounding box center [193, 208] width 26 height 13
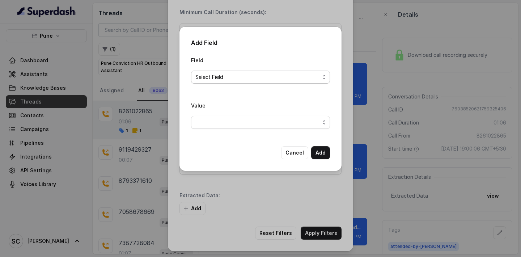
click at [236, 76] on span "Select Field" at bounding box center [257, 77] width 125 height 9
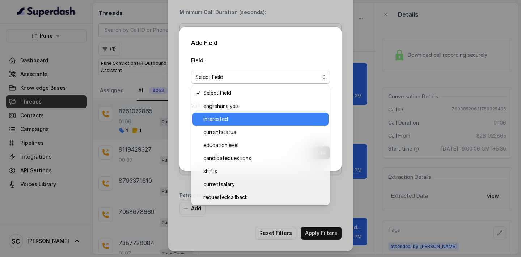
click at [233, 121] on span "interested" at bounding box center [263, 119] width 121 height 9
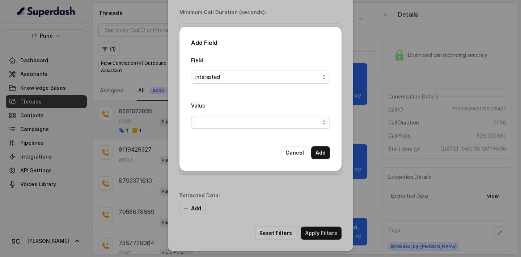
click at [229, 126] on span "button" at bounding box center [260, 122] width 139 height 13
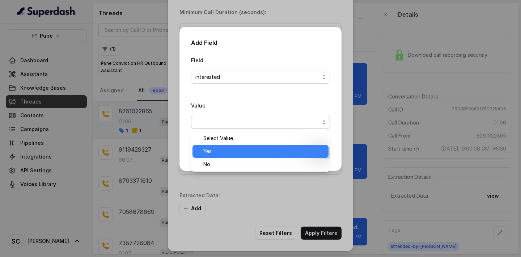
click at [231, 148] on span "Yes" at bounding box center [263, 151] width 121 height 9
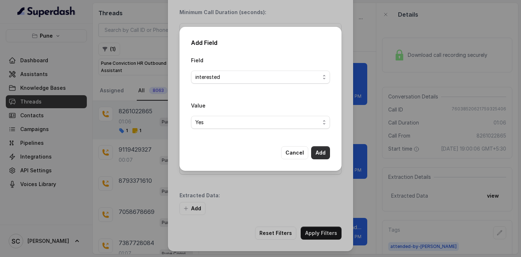
click at [323, 152] on button "Add" at bounding box center [320, 152] width 19 height 13
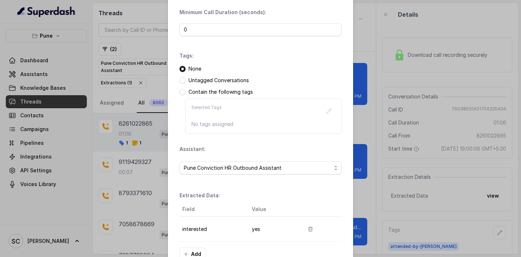
scroll to position [99, 0]
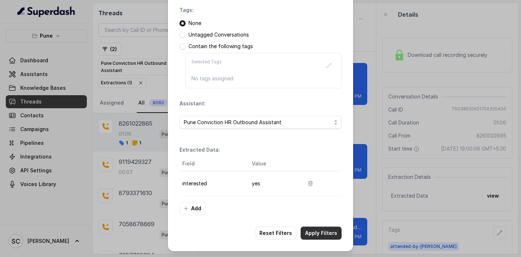
click at [319, 237] on button "Apply Filters" at bounding box center [321, 233] width 41 height 13
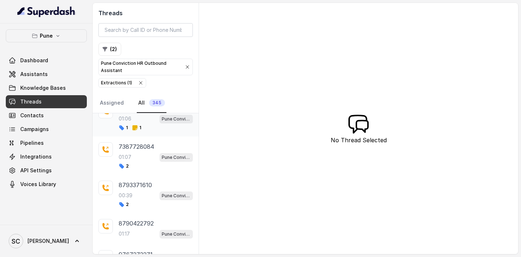
scroll to position [21, 0]
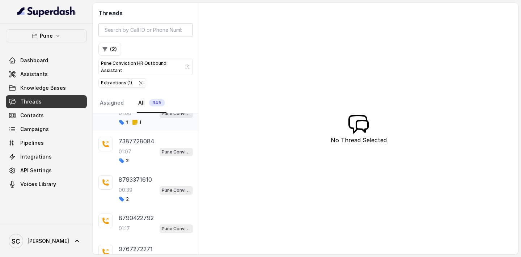
click at [150, 142] on p "7387728084" at bounding box center [136, 141] width 35 height 9
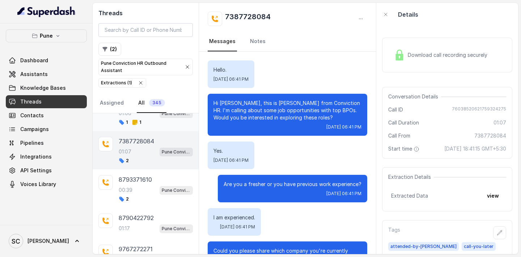
scroll to position [438, 0]
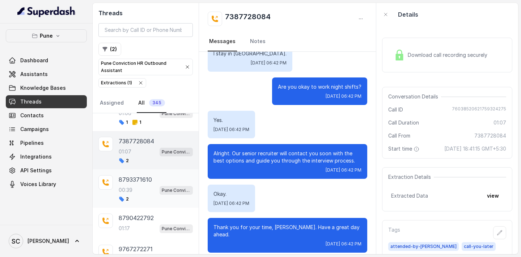
click at [134, 181] on p "8793371610" at bounding box center [135, 179] width 33 height 9
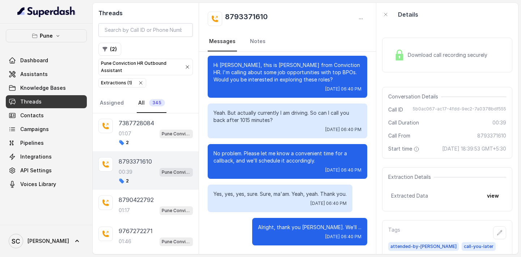
scroll to position [53, 0]
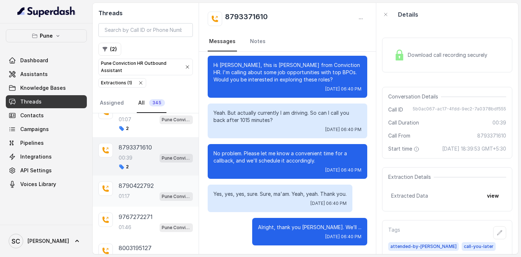
click at [134, 182] on p "8790422792" at bounding box center [136, 185] width 35 height 9
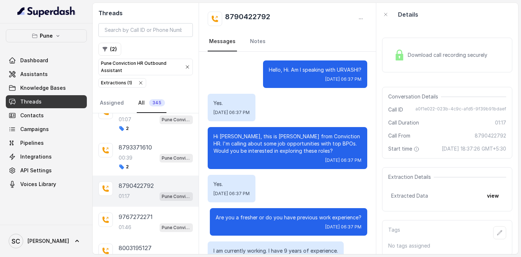
scroll to position [426, 0]
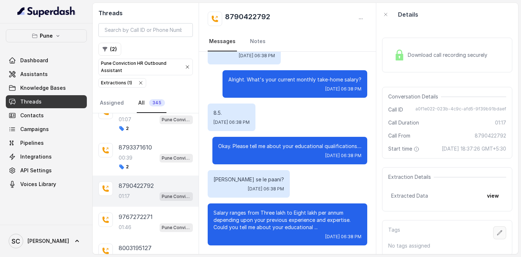
click at [498, 230] on icon "button" at bounding box center [500, 233] width 6 height 6
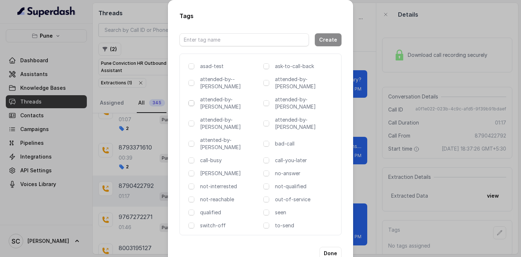
click at [194, 100] on span at bounding box center [192, 103] width 6 height 6
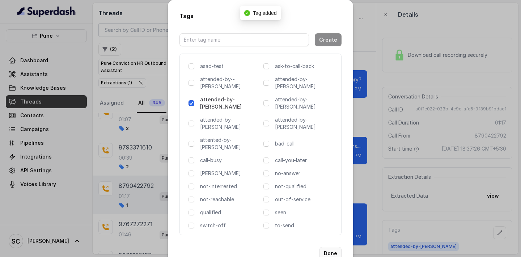
click at [329, 247] on button "Done" at bounding box center [331, 253] width 22 height 13
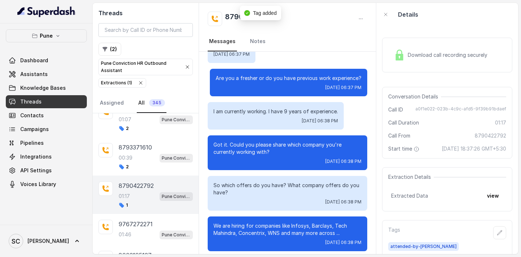
scroll to position [0, 0]
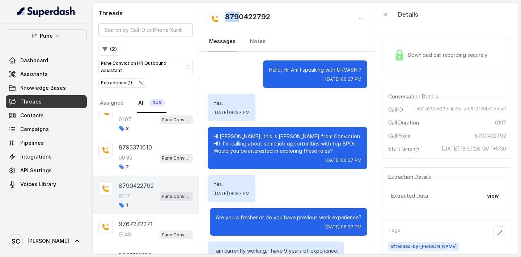
drag, startPoint x: 224, startPoint y: 15, endPoint x: 240, endPoint y: 16, distance: 16.3
click at [240, 17] on div "8790422792" at bounding box center [239, 19] width 63 height 14
click at [240, 16] on h2 "8790422792" at bounding box center [247, 19] width 45 height 14
drag, startPoint x: 227, startPoint y: 16, endPoint x: 271, endPoint y: 28, distance: 46.2
click at [271, 28] on div "8790422792 Messages Notes" at bounding box center [287, 27] width 177 height 49
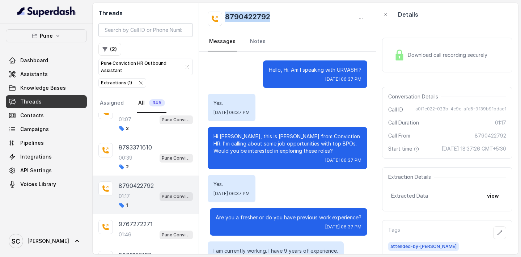
click at [271, 28] on div "8790422792 Messages Notes" at bounding box center [287, 27] width 177 height 49
drag, startPoint x: 226, startPoint y: 16, endPoint x: 284, endPoint y: 14, distance: 57.6
click at [284, 14] on div "8790422792" at bounding box center [288, 19] width 160 height 14
copy h2 "8790422792"
click at [503, 235] on button "button" at bounding box center [499, 232] width 13 height 13
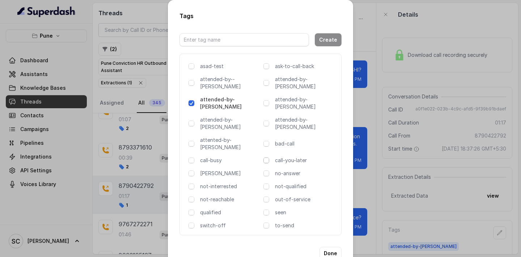
click at [267, 157] on span at bounding box center [267, 160] width 6 height 6
click at [330, 247] on button "Done" at bounding box center [331, 253] width 22 height 13
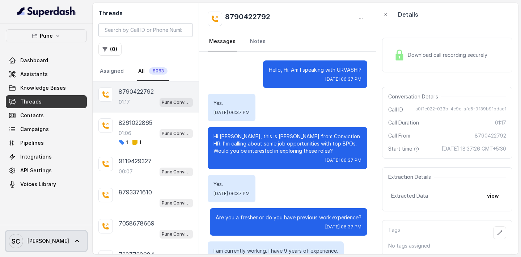
click at [75, 240] on icon at bounding box center [77, 241] width 4 height 2
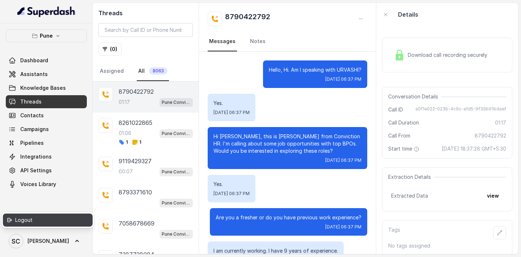
click at [37, 218] on div "Logout" at bounding box center [46, 220] width 62 height 9
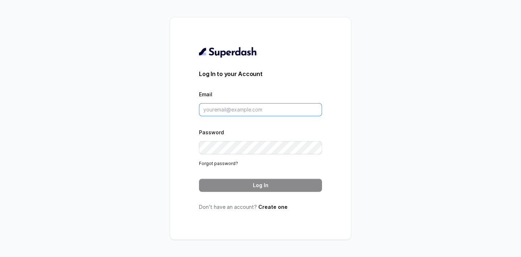
type input "[PERSON_NAME][EMAIL_ADDRESS][DOMAIN_NAME]"
